Goal: Information Seeking & Learning: Find specific fact

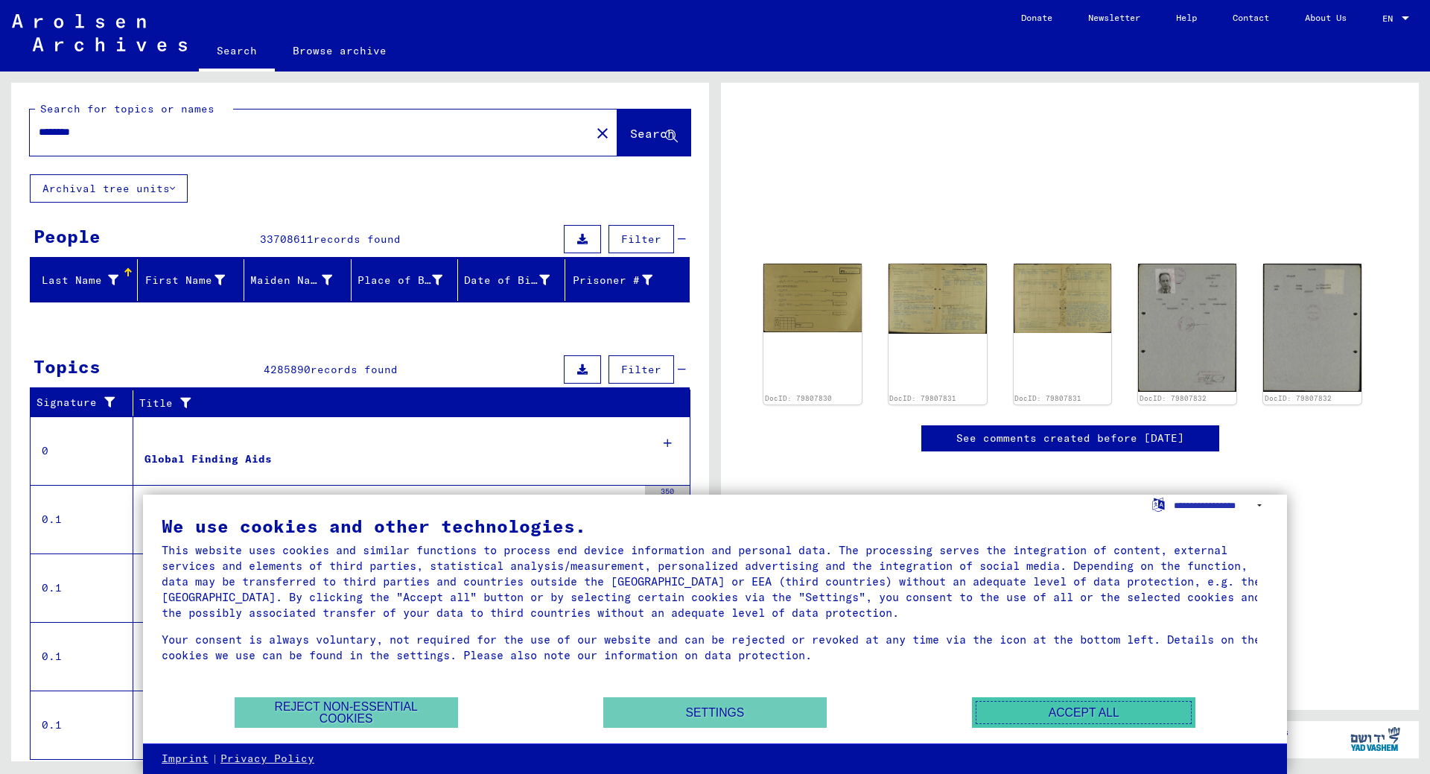
click at [1166, 710] on button "Accept all" at bounding box center [1083, 712] width 223 height 31
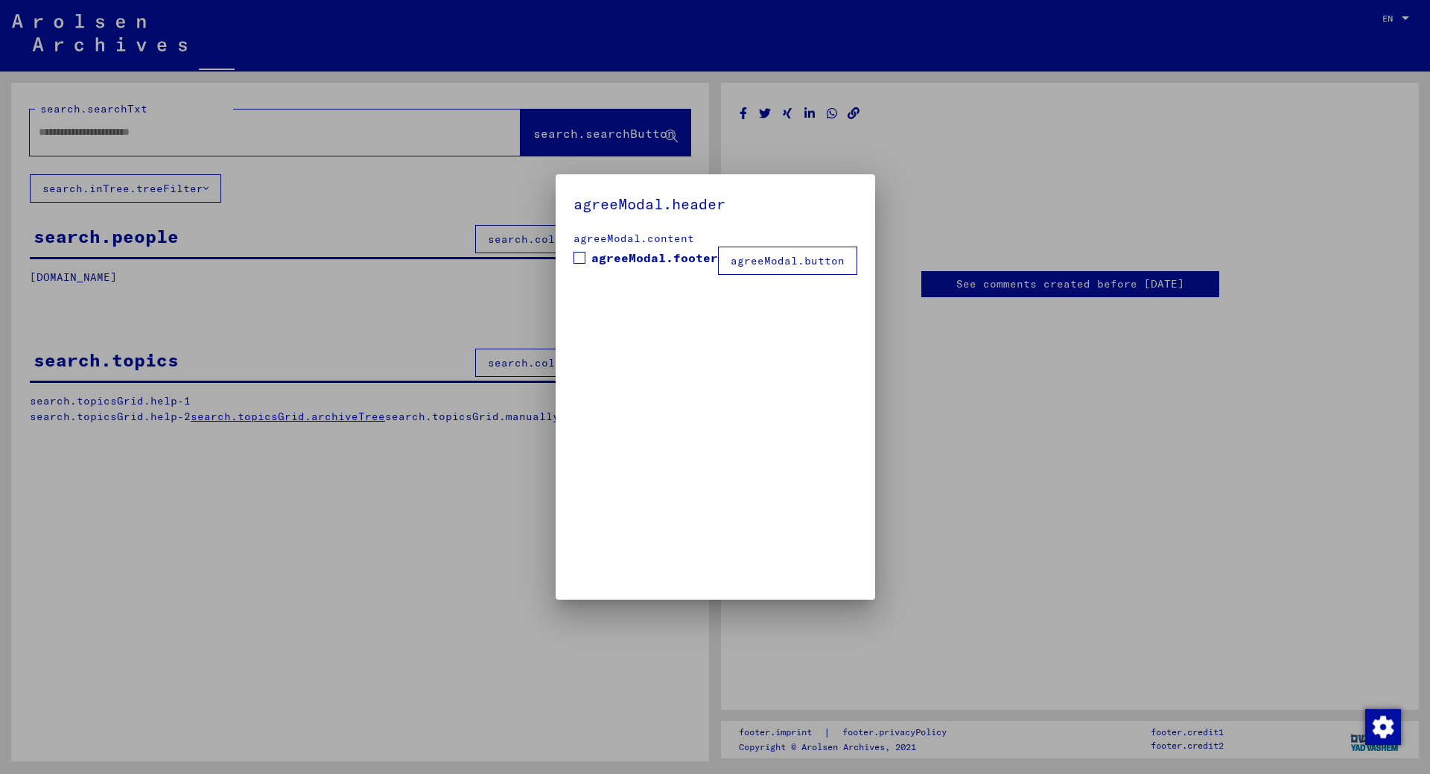
click at [836, 314] on div "agreeModal.header agreeModal.content agreeModal.footer agreeModal.button" at bounding box center [715, 386] width 319 height 425
type input "********"
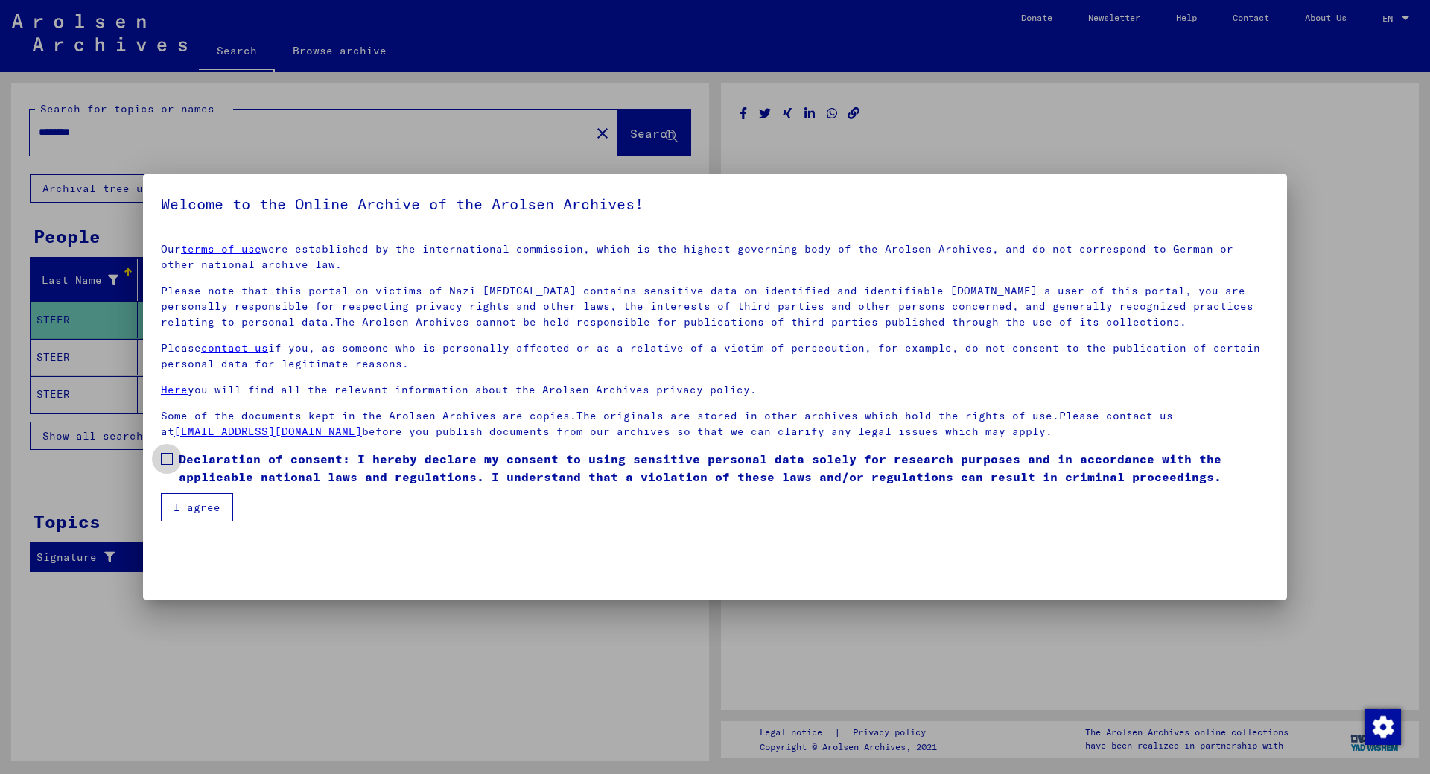
click at [165, 459] on span at bounding box center [167, 459] width 12 height 12
click at [182, 507] on button "I agree" at bounding box center [197, 507] width 72 height 28
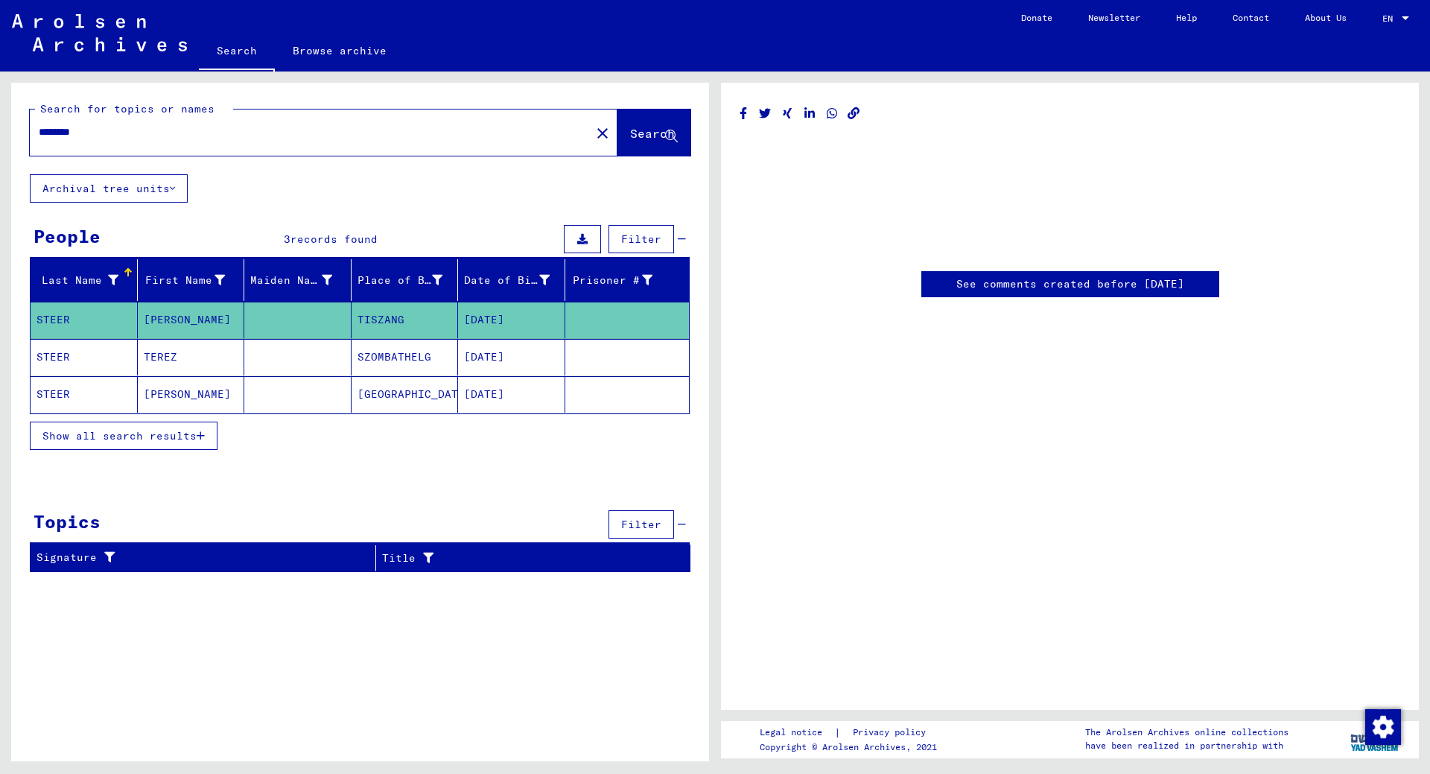
click at [1081, 282] on link "See comments created before [DATE]" at bounding box center [1070, 284] width 228 height 16
click at [104, 317] on mat-cell "STEER" at bounding box center [84, 320] width 107 height 36
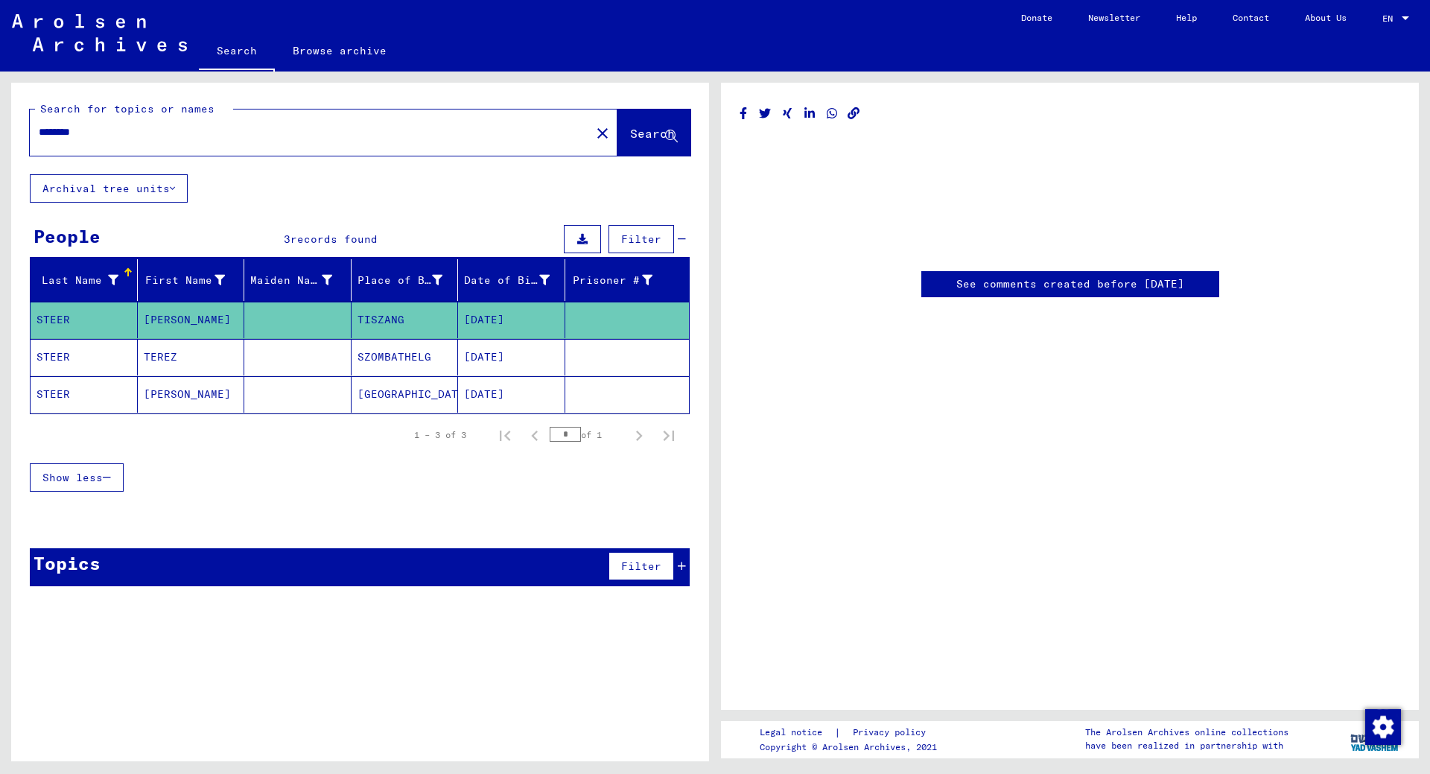
click at [57, 361] on mat-cell "STEER" at bounding box center [84, 357] width 107 height 36
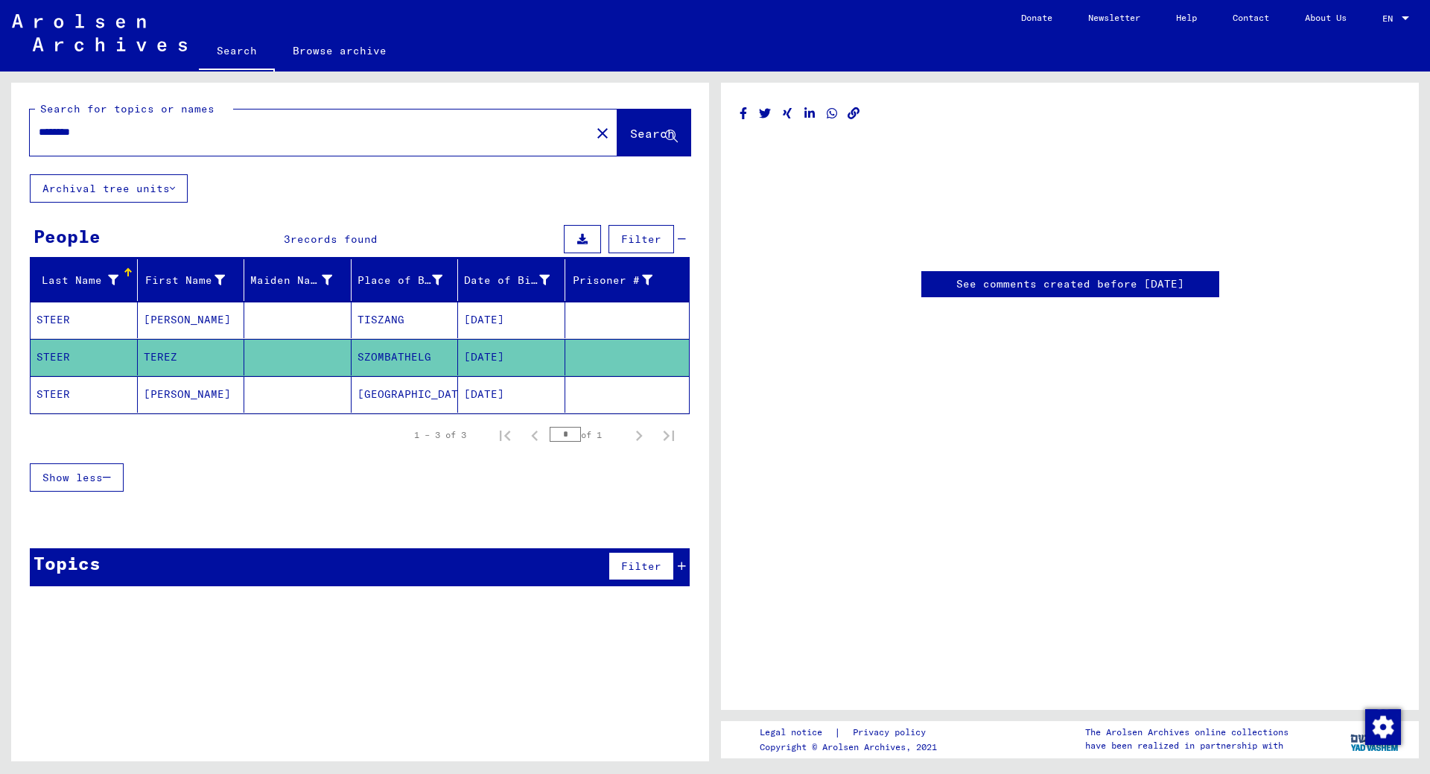
click at [189, 309] on mat-cell "[PERSON_NAME]" at bounding box center [191, 320] width 107 height 36
